Goal: Browse casually: Explore the website without a specific task or goal

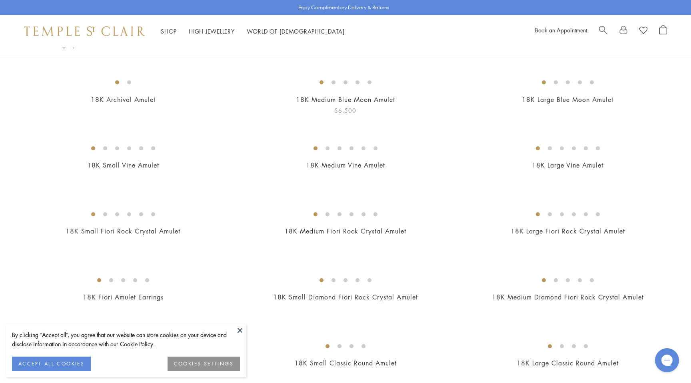
scroll to position [74, 0]
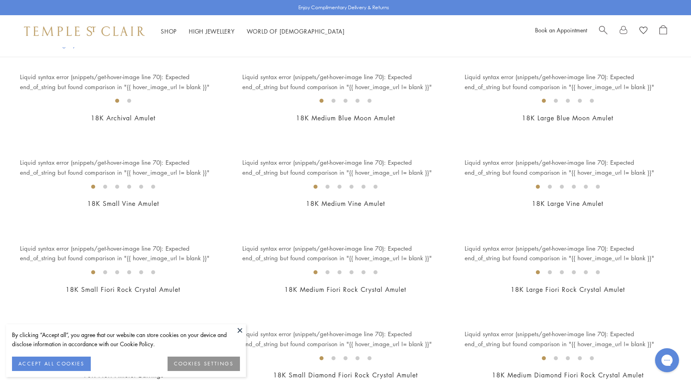
click at [374, 84] on div "Liquid syntax error (snippets/get-hover-image line 70): Expected end_of_string …" at bounding box center [337, 103] width 222 height 62
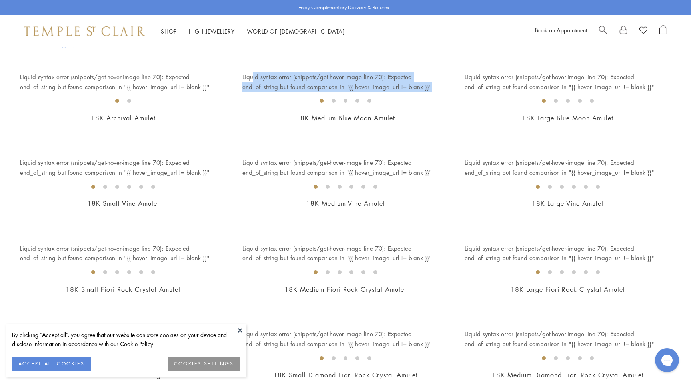
click at [374, 84] on div "Liquid syntax error (snippets/get-hover-image line 70): Expected end_of_string …" at bounding box center [337, 103] width 222 height 62
copy div "Liquid syntax error (snippets/get-hover-image line 70): Expected end_of_string …"
